Goal: Answer question/provide support

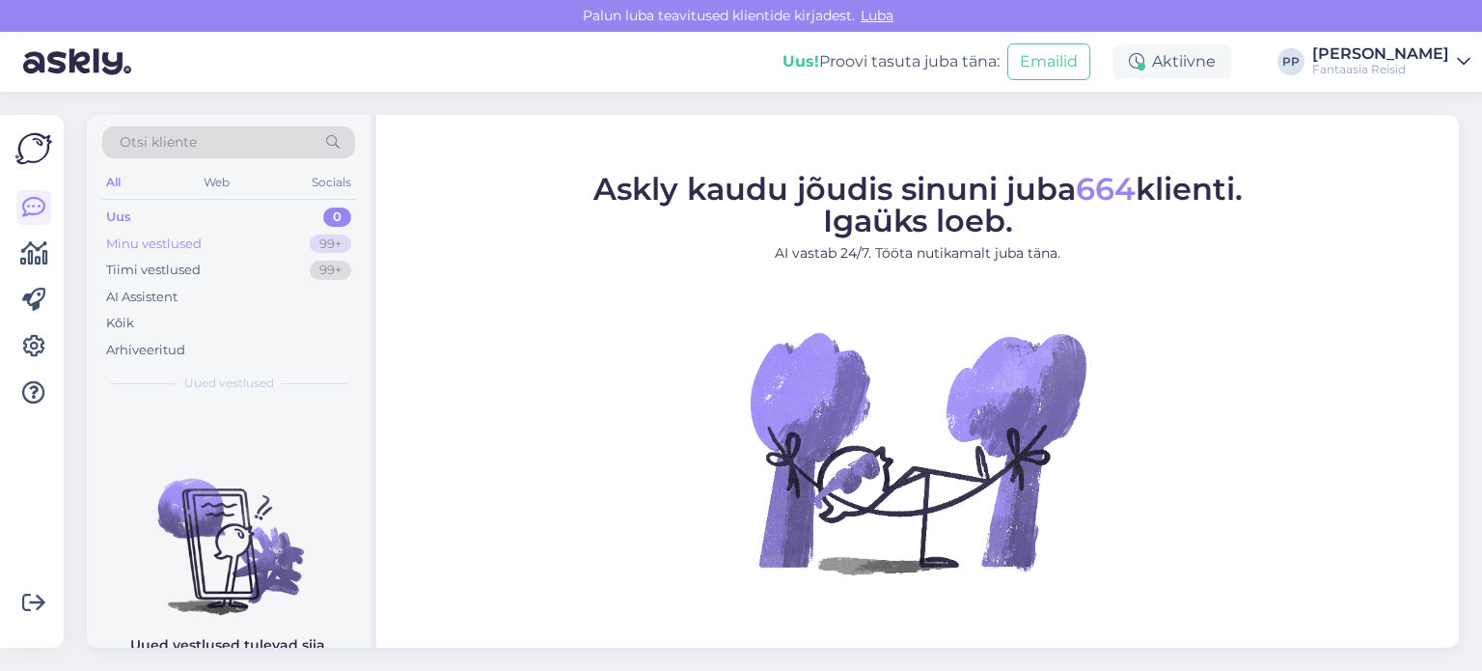
click at [211, 243] on div "Minu vestlused 99+" at bounding box center [228, 244] width 253 height 27
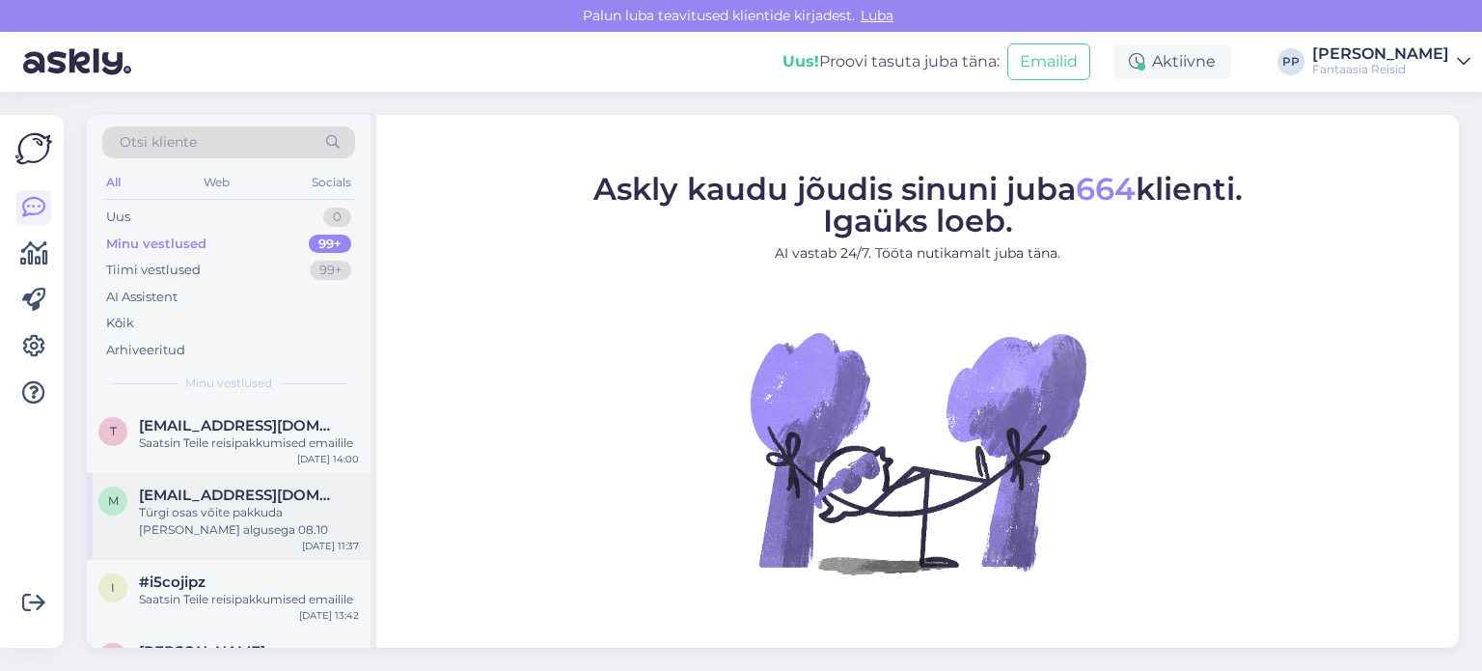
click at [237, 504] on div "Türgi osas võite pakkuda [PERSON_NAME] algusega 08.10" at bounding box center [249, 521] width 220 height 35
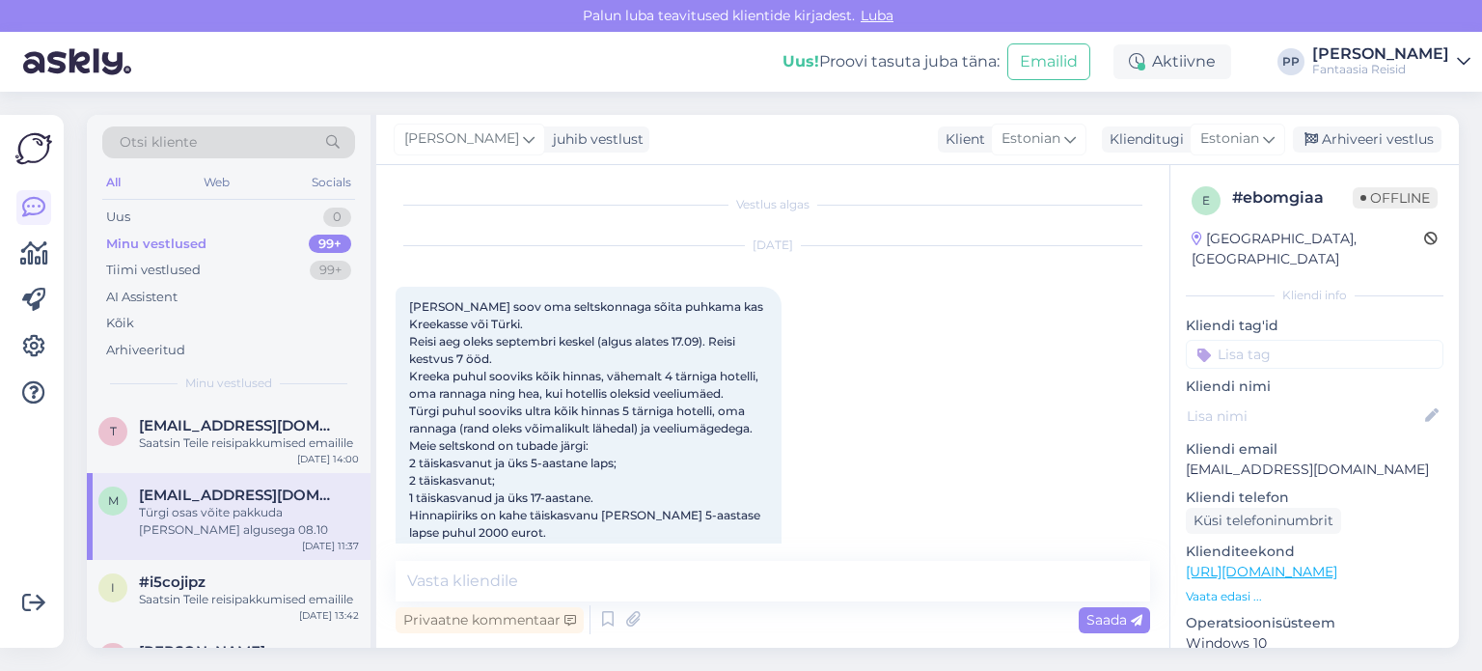
scroll to position [467, 0]
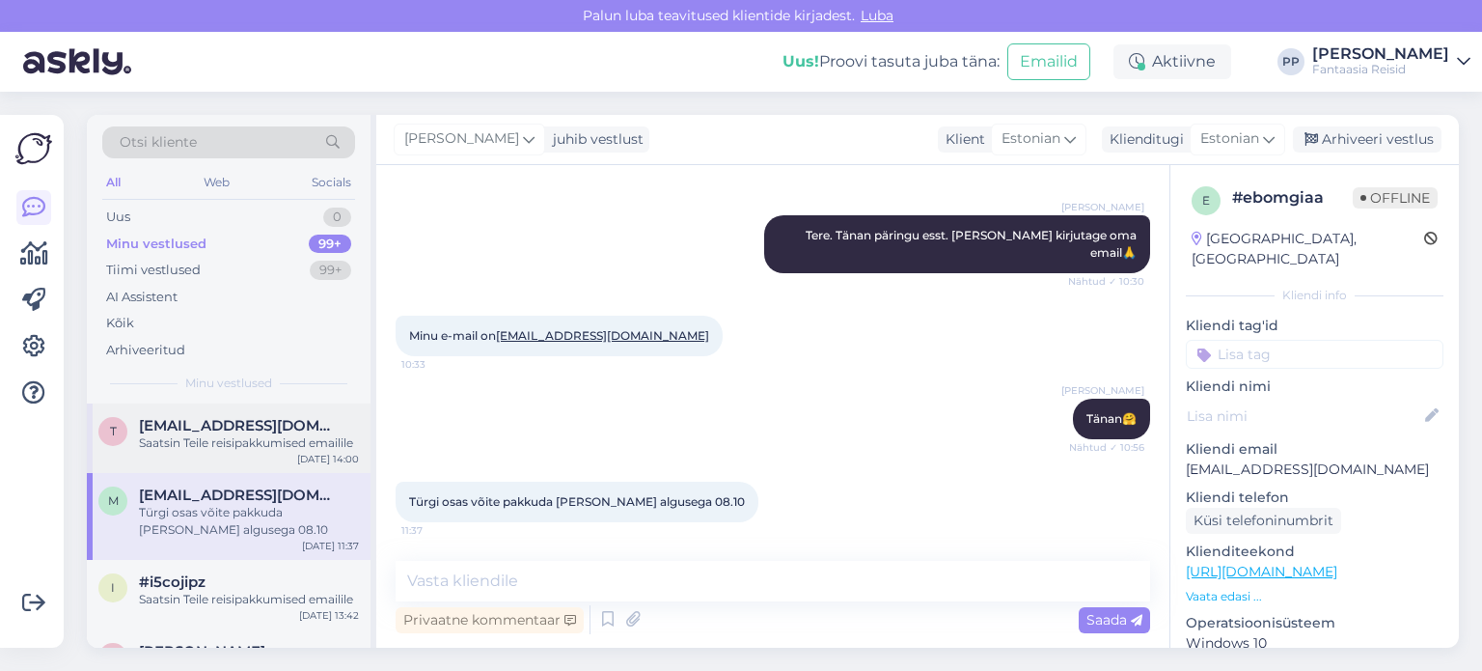
click at [260, 449] on div "Saatsin Teile reisipakkumised emailile" at bounding box center [249, 442] width 220 height 17
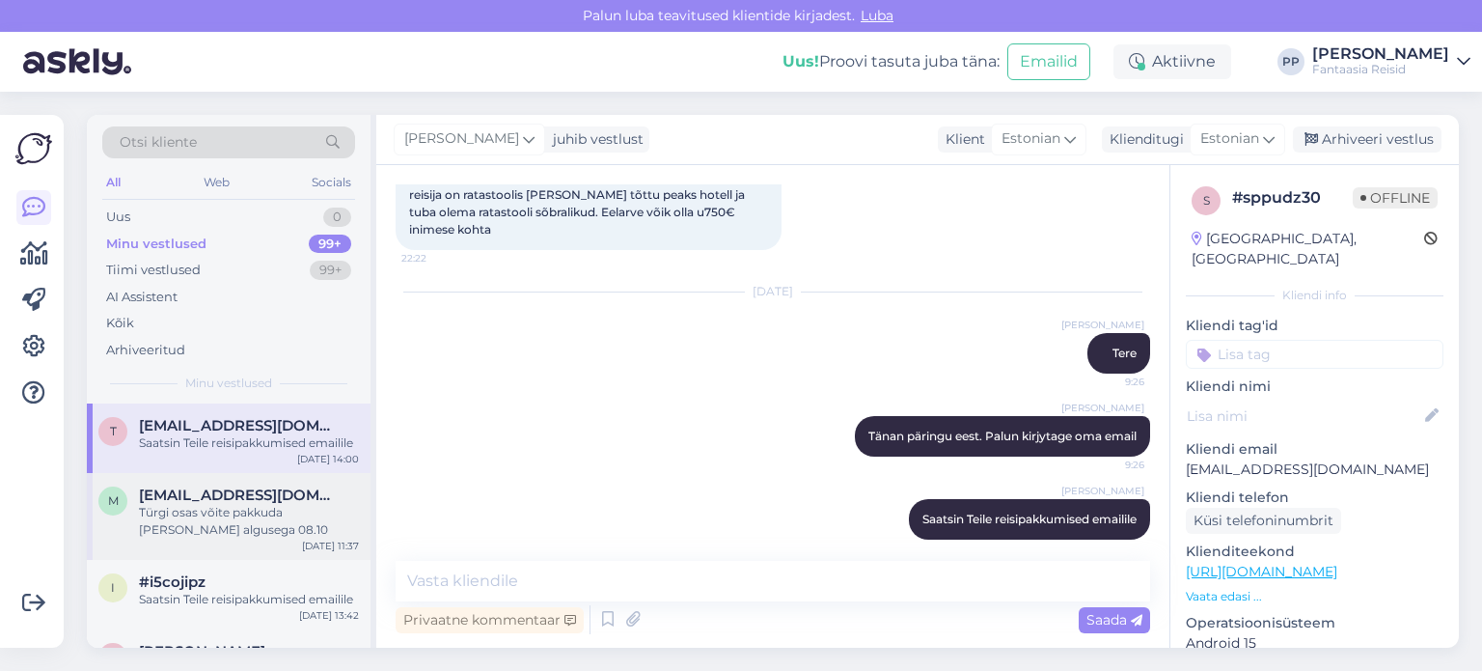
click at [252, 509] on div "Türgi osas võite pakkuda [PERSON_NAME] algusega 08.10" at bounding box center [249, 521] width 220 height 35
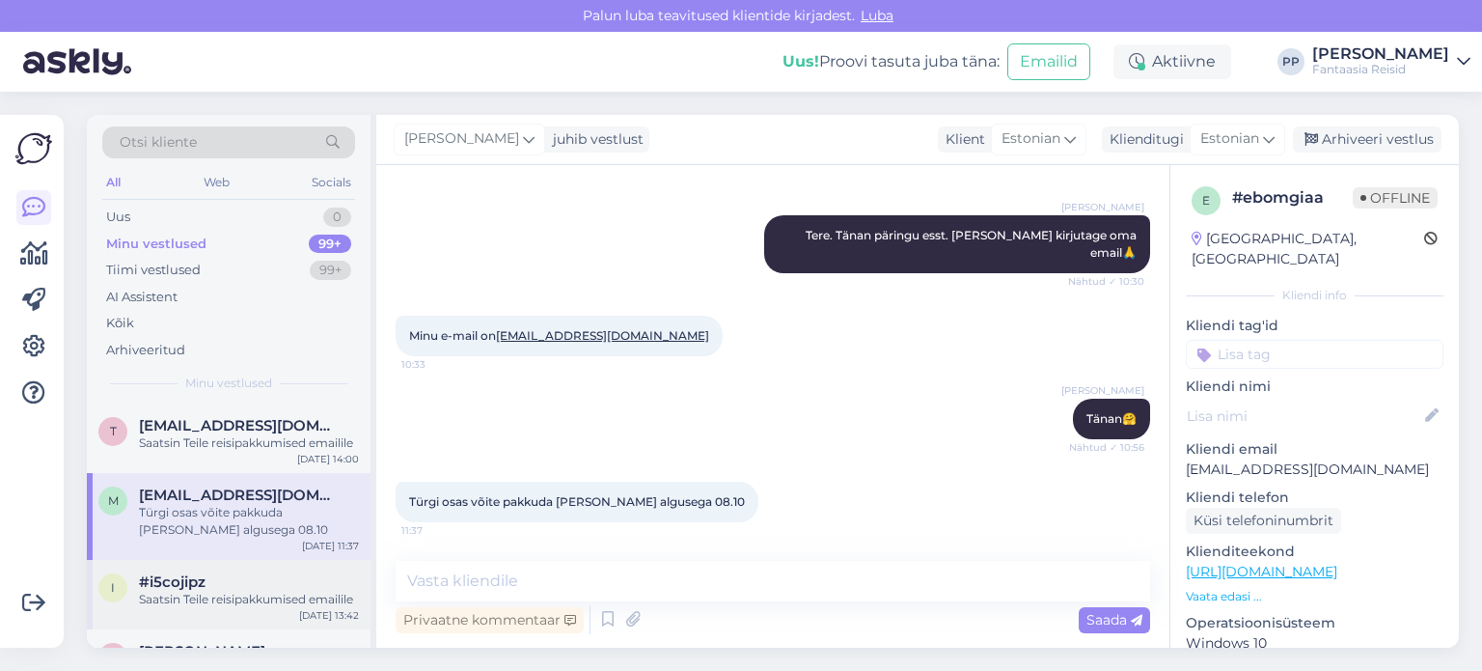
click at [220, 585] on div "#i5cojipz" at bounding box center [249, 581] width 220 height 17
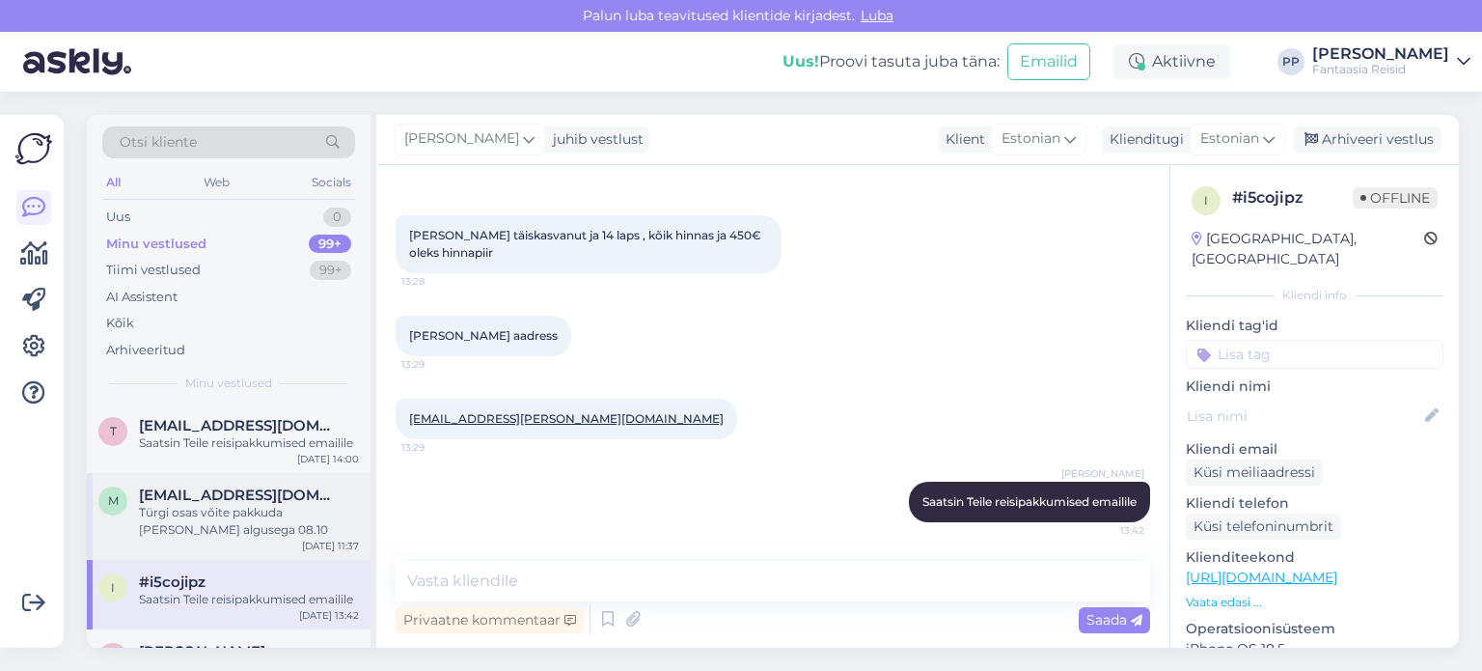
click at [241, 512] on div "Türgi osas võite pakkuda [PERSON_NAME] algusega 08.10" at bounding box center [249, 521] width 220 height 35
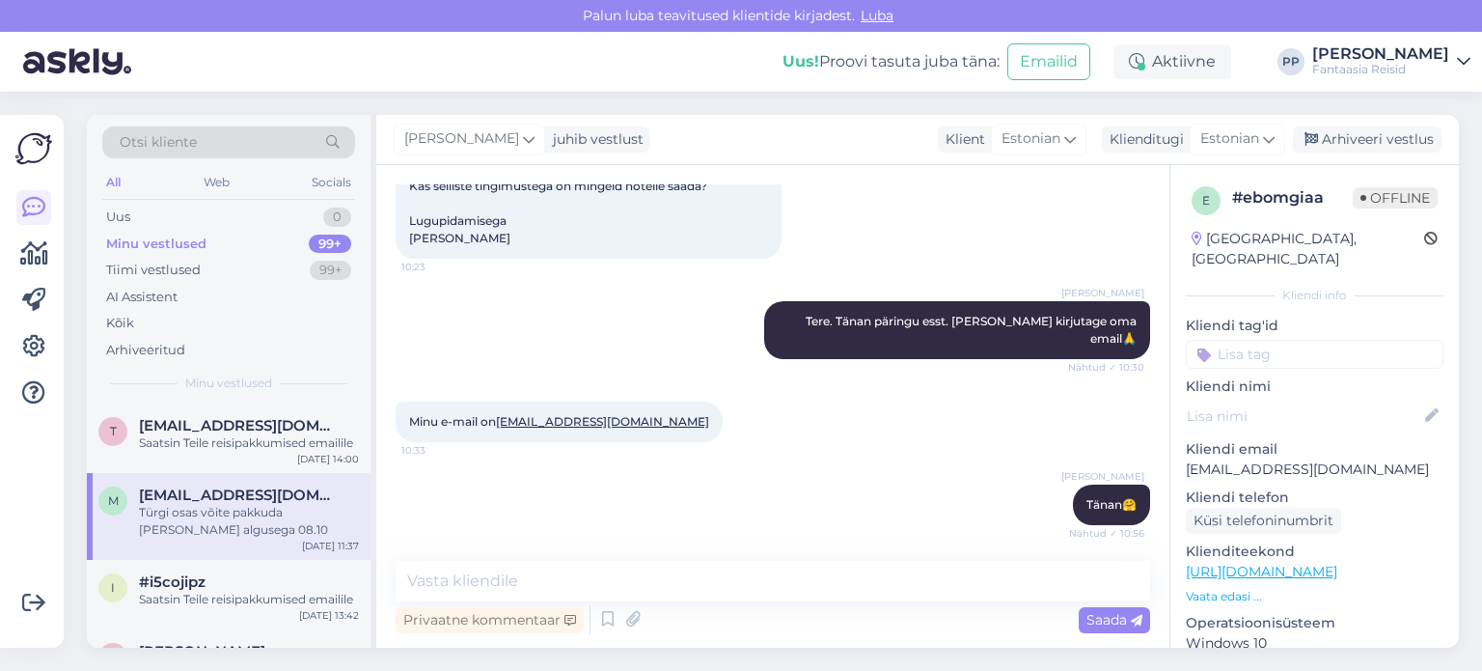
scroll to position [467, 0]
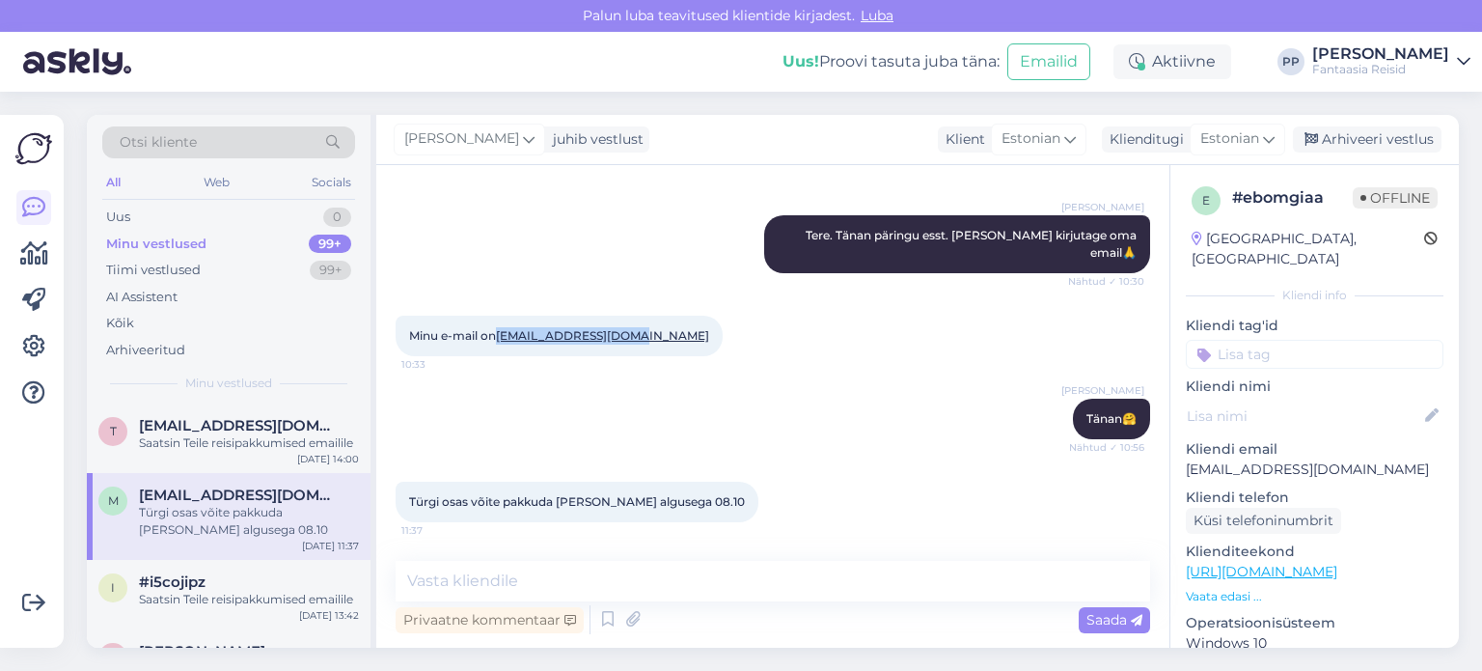
drag, startPoint x: 641, startPoint y: 336, endPoint x: 506, endPoint y: 337, distance: 135.1
click at [506, 337] on div "Minu e-mail on [EMAIL_ADDRESS][DOMAIN_NAME] 10:33" at bounding box center [559, 335] width 327 height 41
copy link "[EMAIL_ADDRESS][DOMAIN_NAME]"
click at [878, 452] on div "[PERSON_NAME] Tänan🤗 Nähtud ✓ 10:56" at bounding box center [773, 418] width 754 height 83
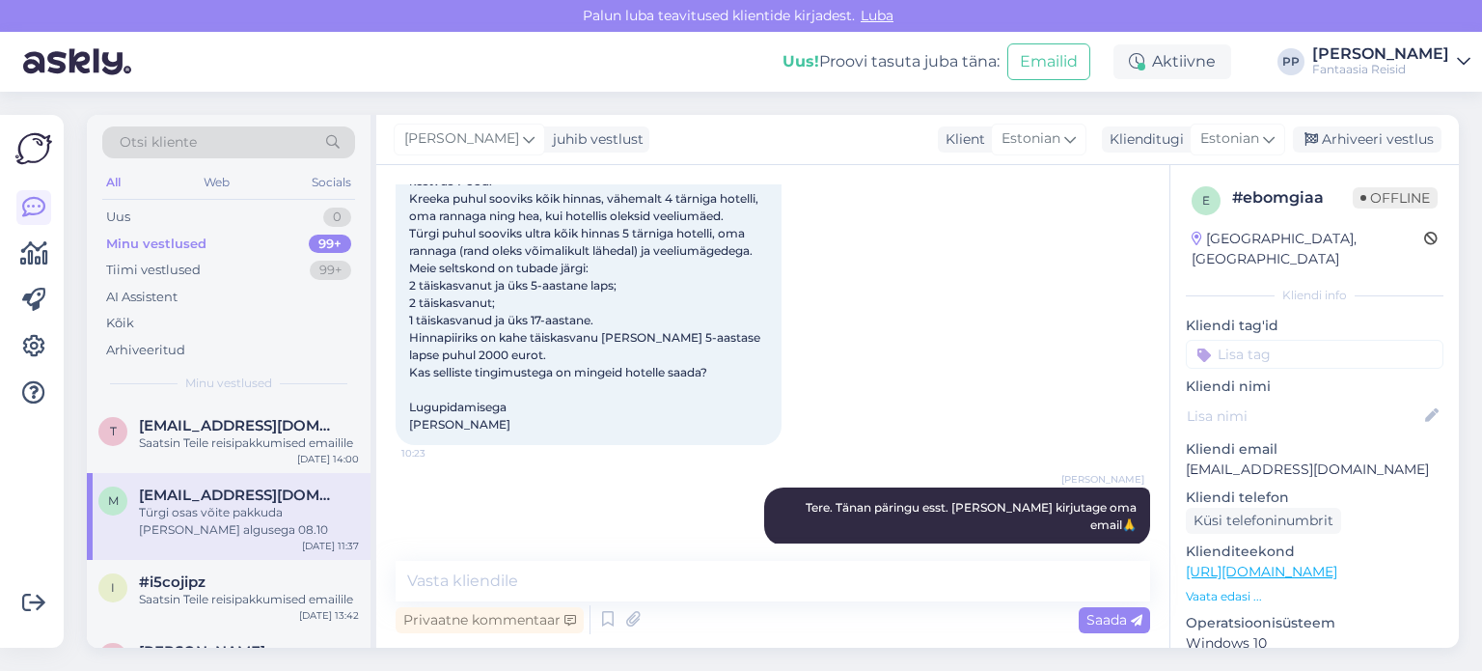
scroll to position [81, 0]
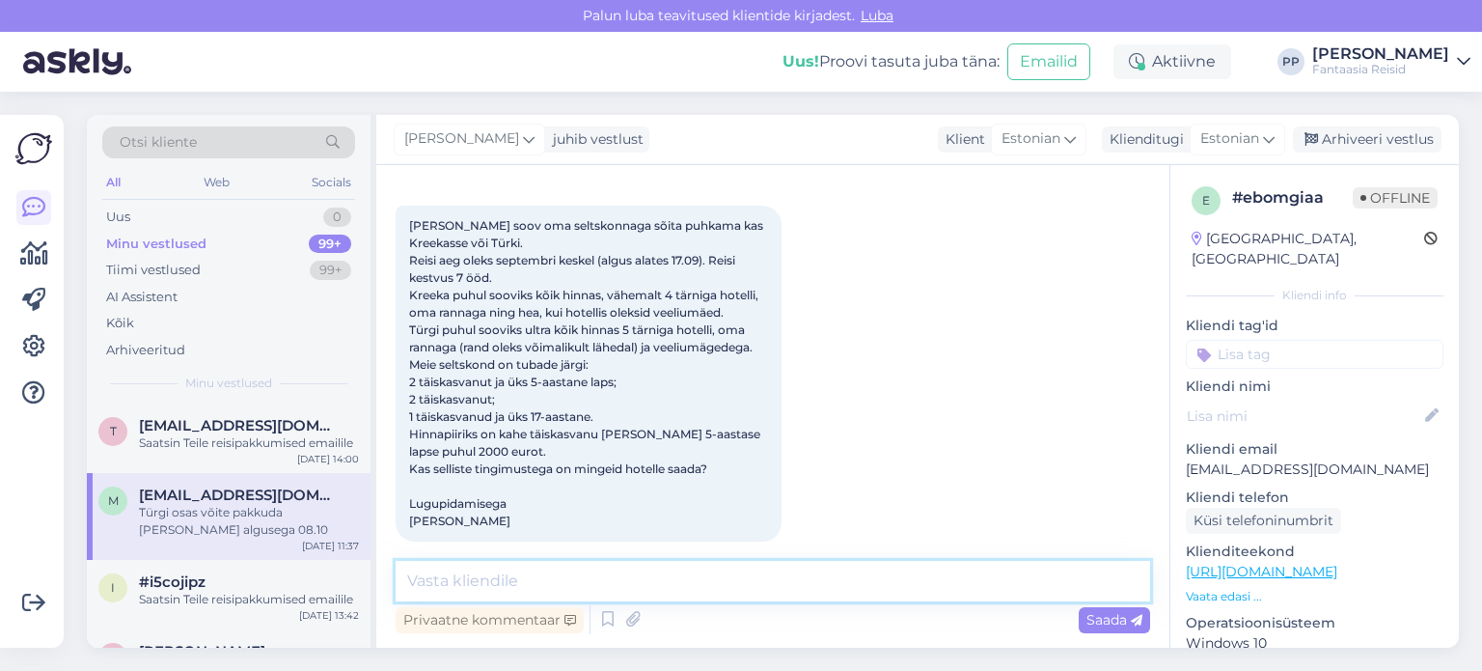
click at [579, 568] on textarea at bounding box center [773, 581] width 754 height 41
type textarea "Saatsin Teile reisipakkumised emailile"
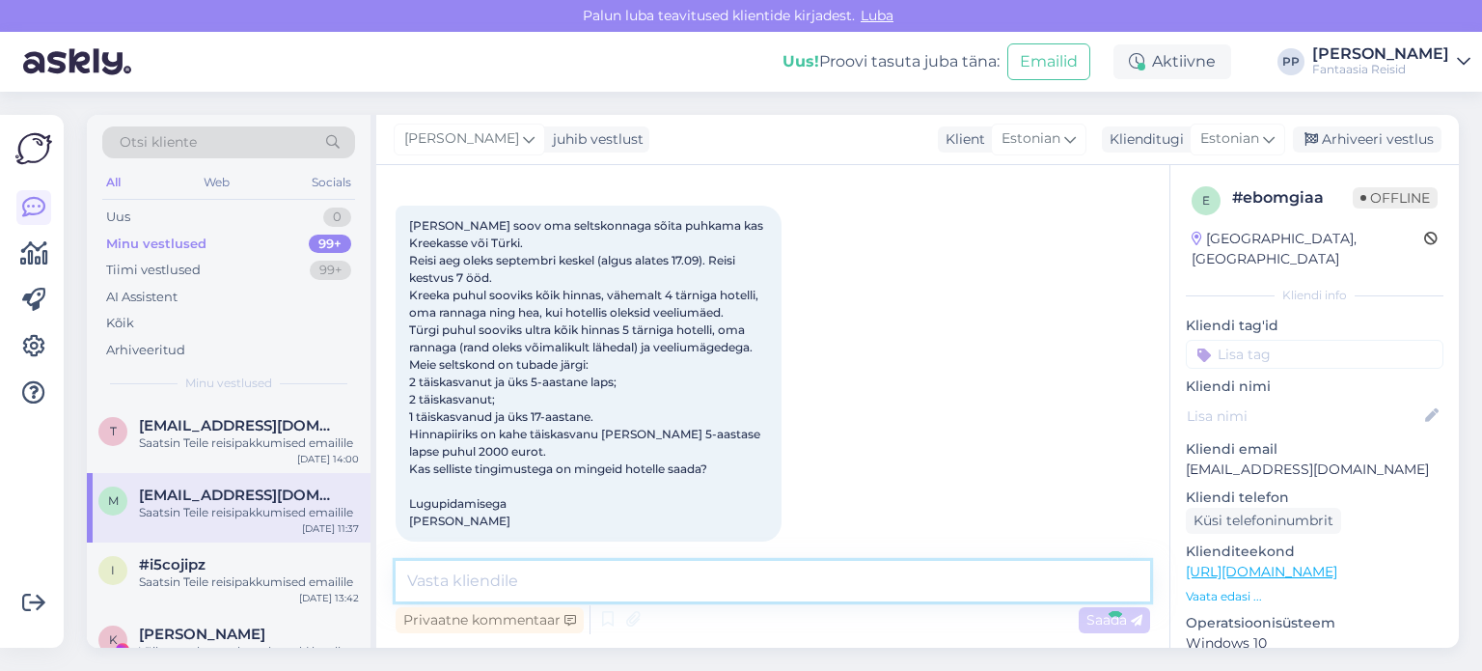
scroll to position [550, 0]
